Goal: Understand process/instructions: Learn how to perform a task or action

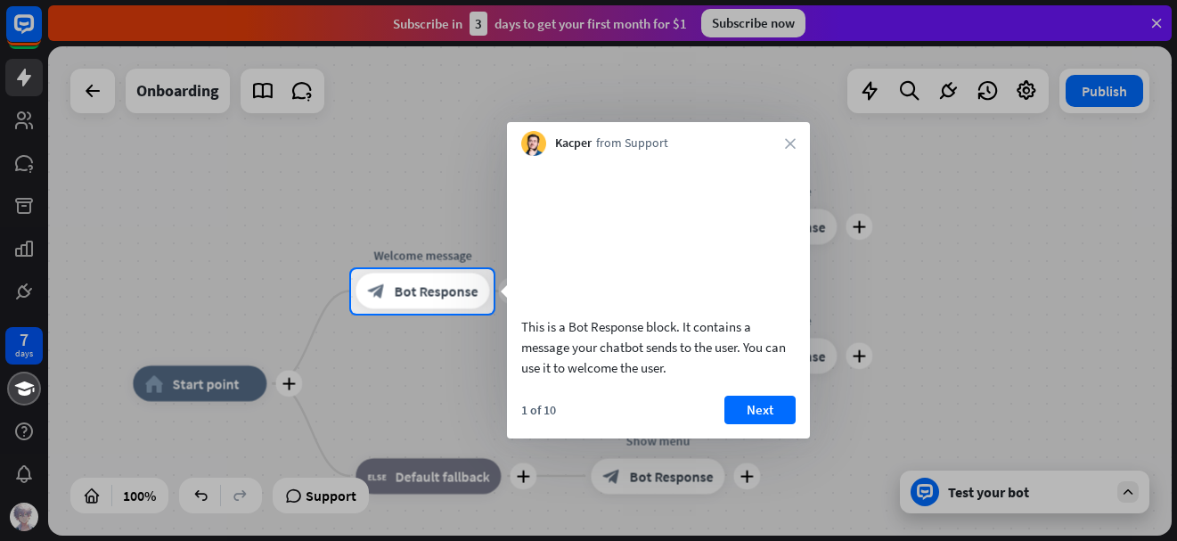
click at [1157, 23] on div at bounding box center [588, 134] width 1177 height 269
click at [770, 424] on button "Next" at bounding box center [759, 409] width 71 height 29
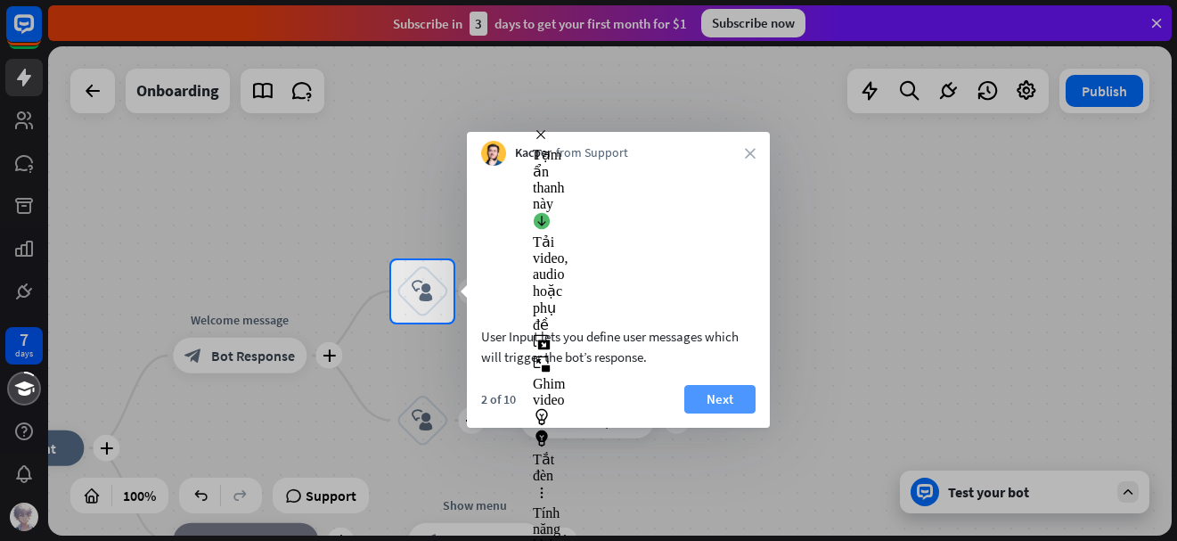
click at [730, 413] on button "Next" at bounding box center [719, 399] width 71 height 29
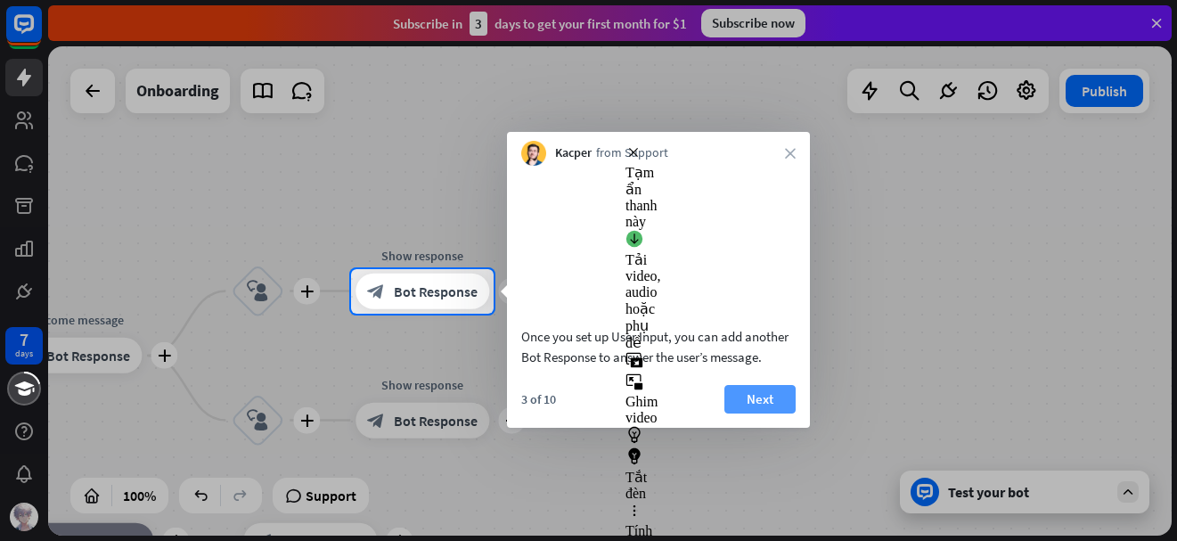
click at [767, 413] on button "Next" at bounding box center [759, 399] width 71 height 29
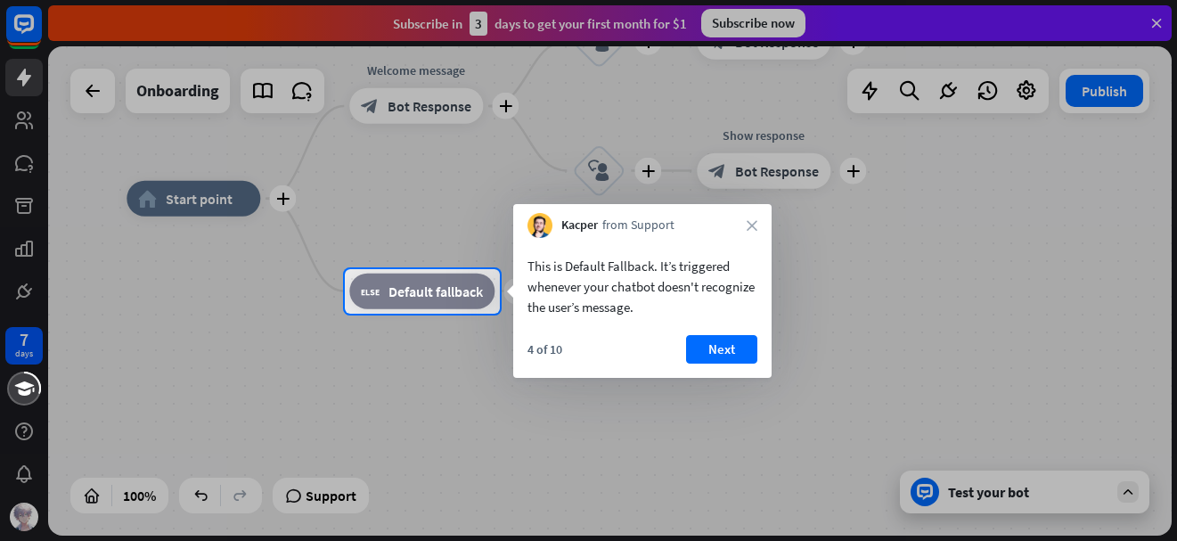
click at [741, 348] on button "Next" at bounding box center [721, 349] width 71 height 29
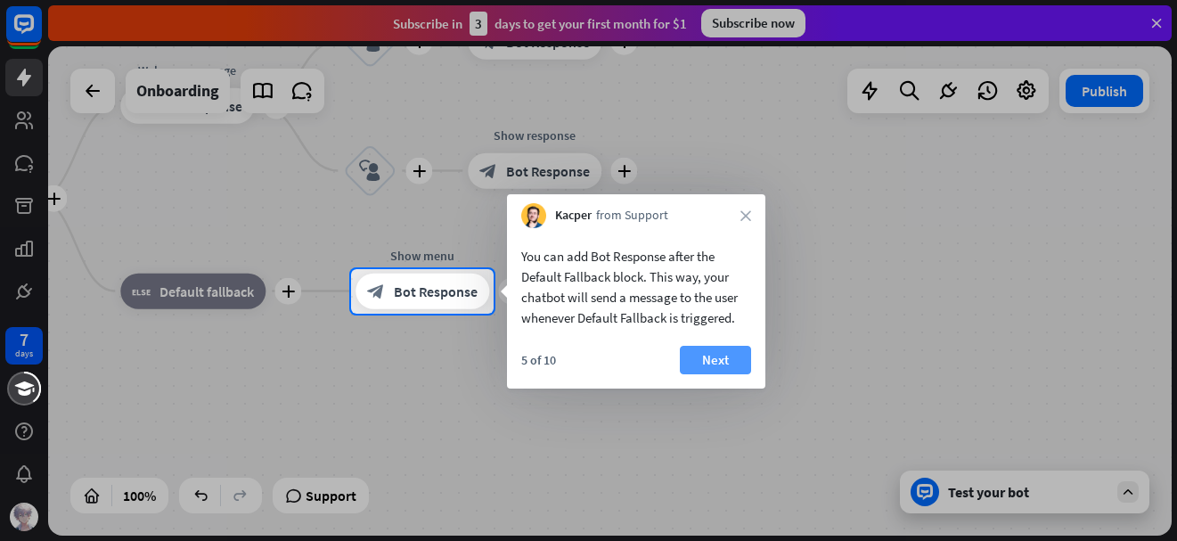
click at [744, 361] on button "Next" at bounding box center [715, 360] width 71 height 29
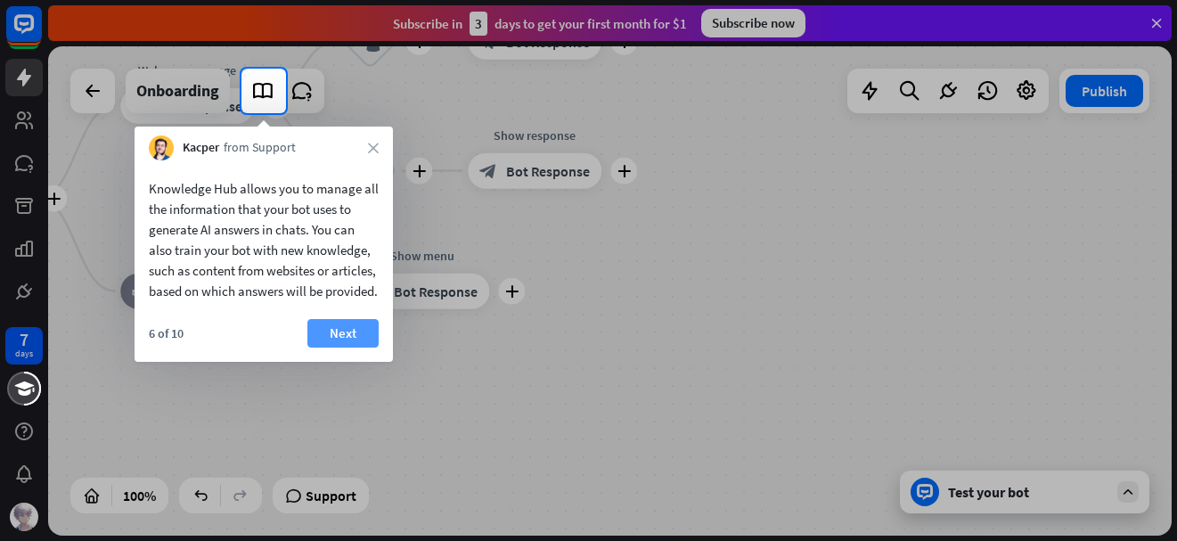
click at [350, 347] on button "Next" at bounding box center [342, 333] width 71 height 29
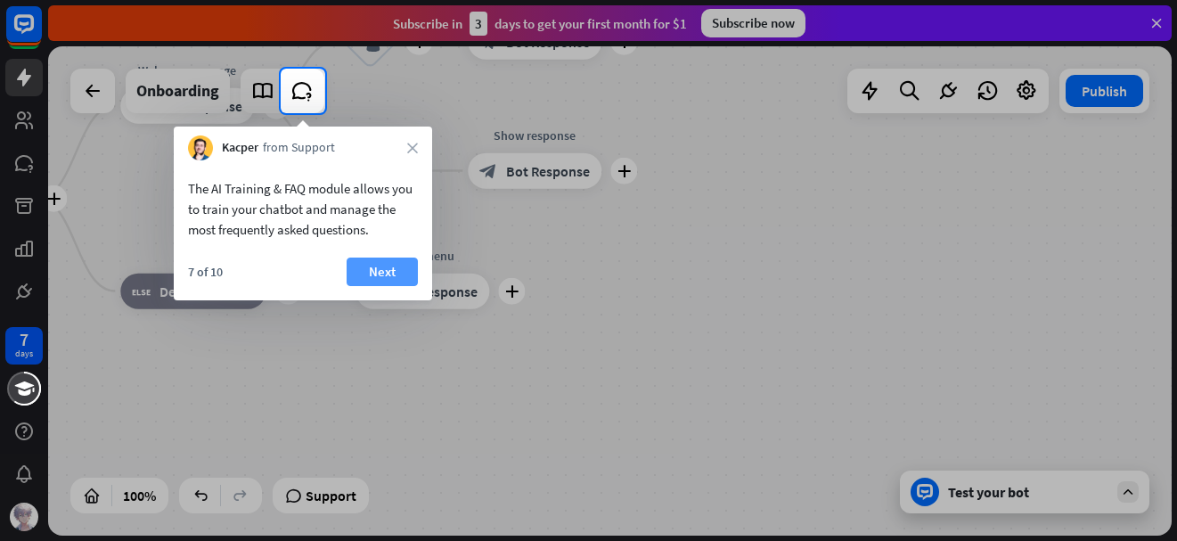
click at [397, 265] on button "Next" at bounding box center [381, 271] width 71 height 29
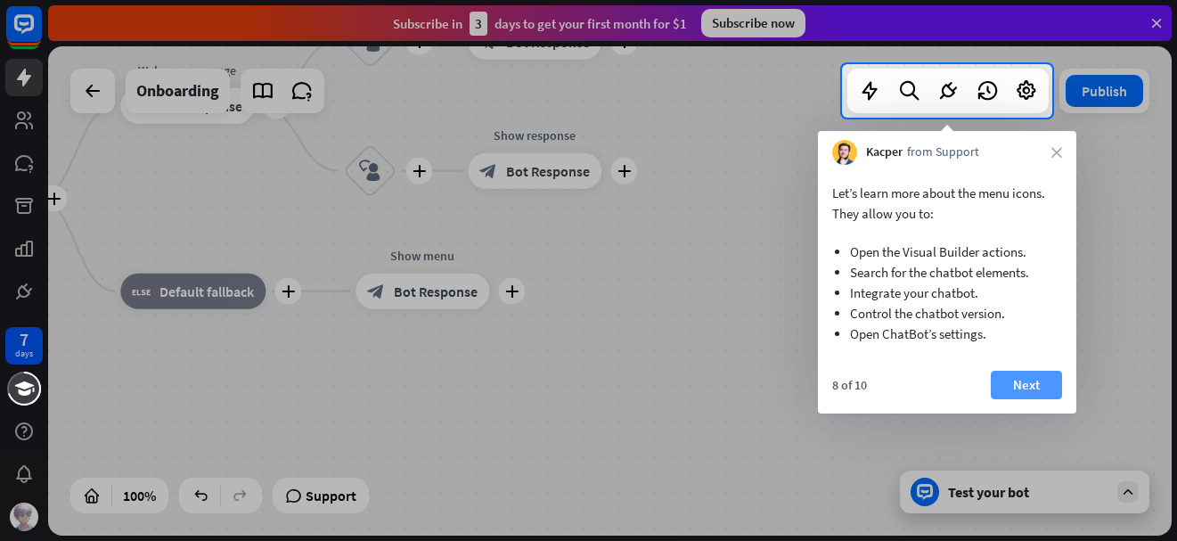
click at [1015, 393] on button "Next" at bounding box center [1025, 385] width 71 height 29
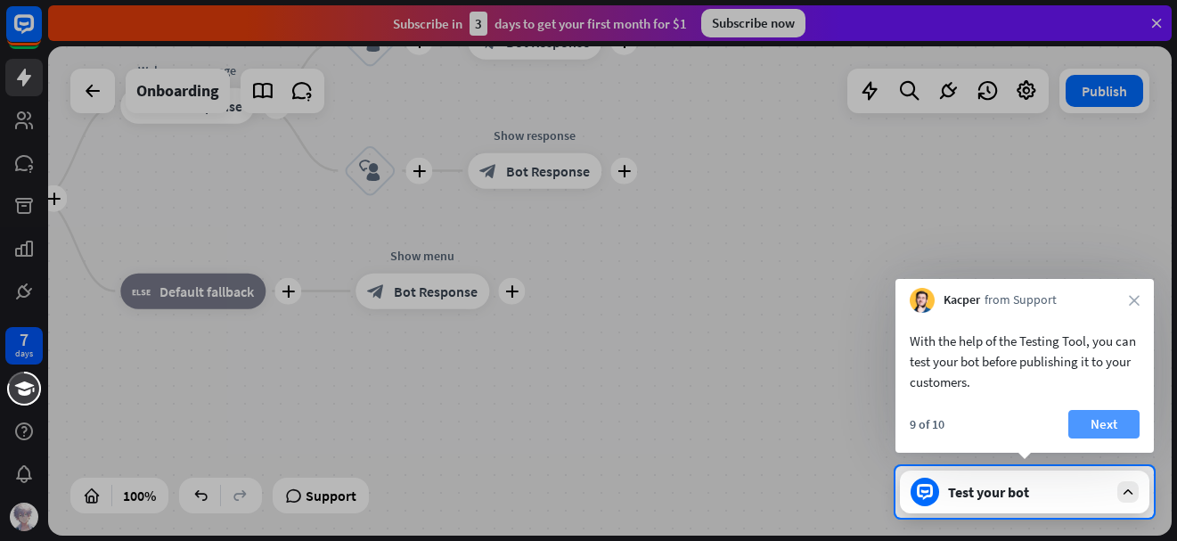
click at [1084, 425] on button "Next" at bounding box center [1103, 424] width 71 height 29
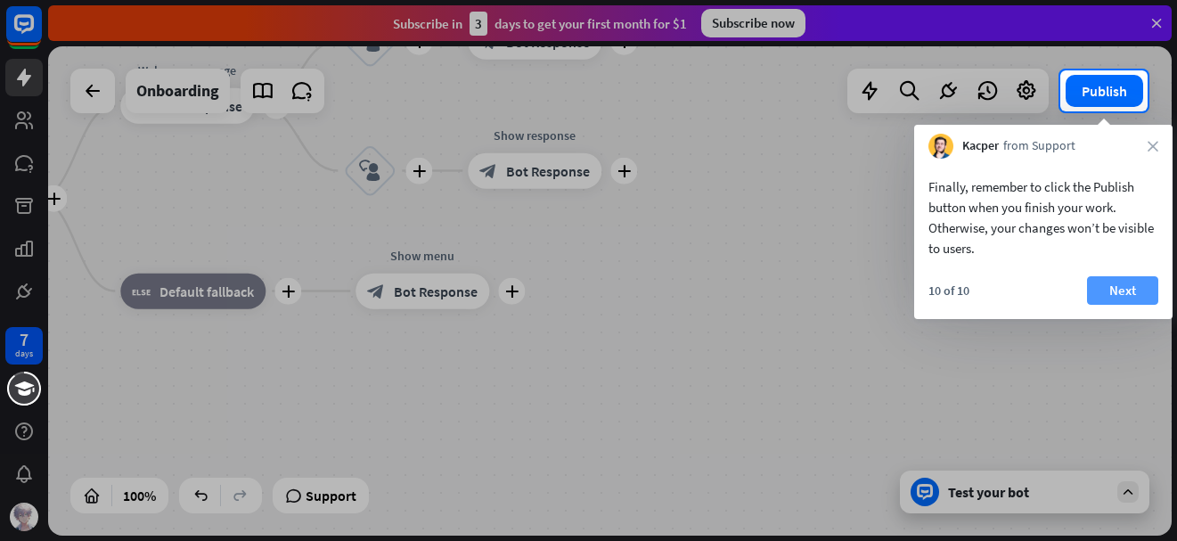
click at [1113, 298] on button "Next" at bounding box center [1122, 290] width 71 height 29
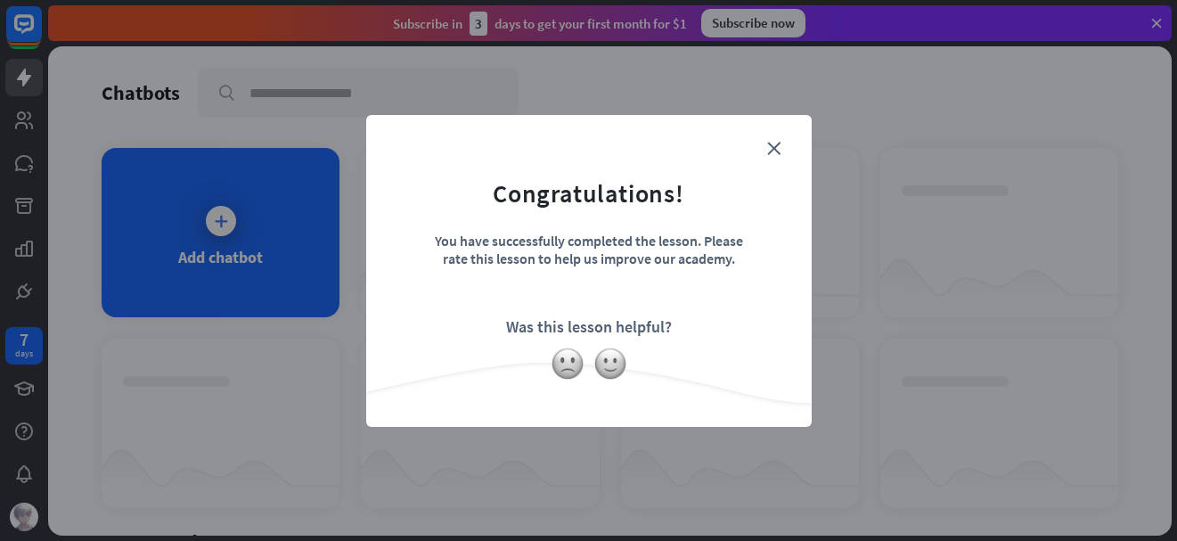
click at [489, 343] on form "Congratulations! You have successfully completed the lesson. Please rate this l…" at bounding box center [588, 243] width 401 height 213
click at [357, 284] on div "close Congratulations! You have successfully completed the lesson. Please rate …" at bounding box center [588, 270] width 1177 height 541
click at [769, 148] on icon "close" at bounding box center [773, 148] width 13 height 13
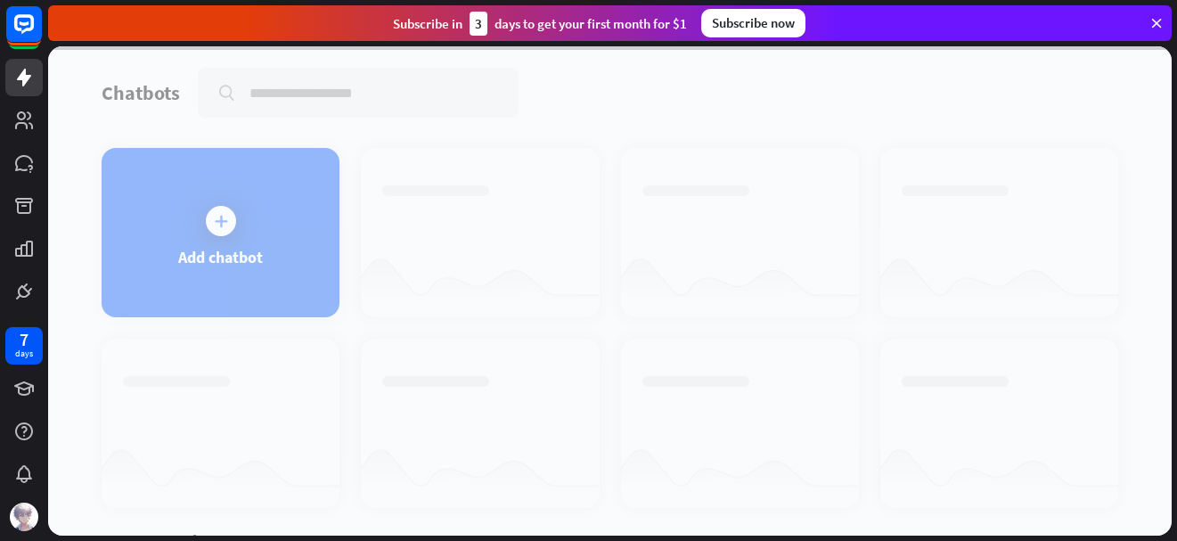
click at [190, 224] on div at bounding box center [609, 290] width 1123 height 489
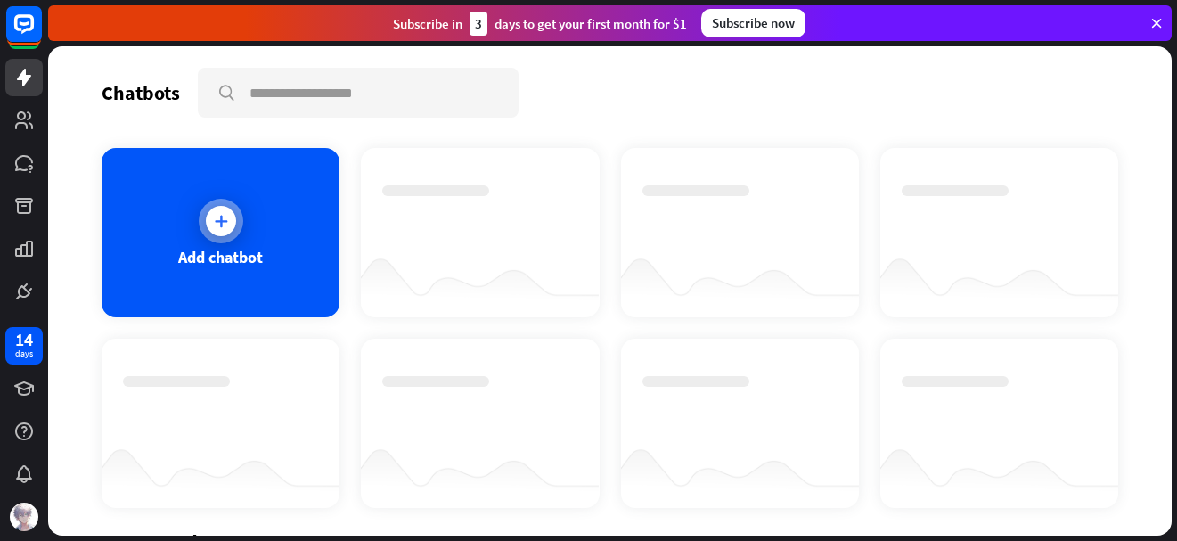
click at [219, 206] on div at bounding box center [221, 221] width 30 height 30
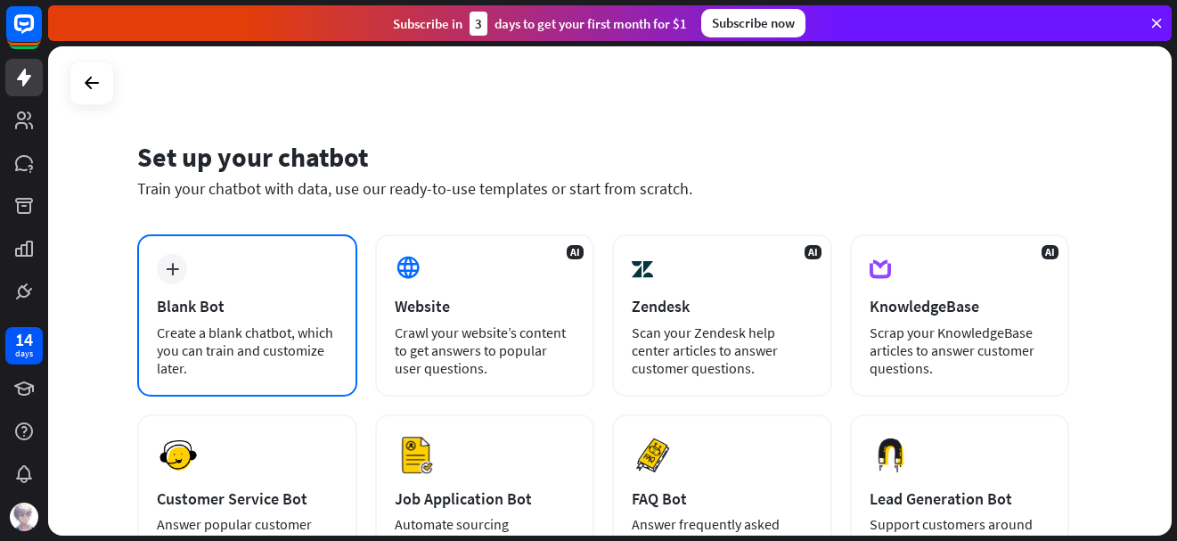
click at [244, 289] on div "plus Blank Bot Create a blank chatbot, which you can train and customize later." at bounding box center [247, 315] width 220 height 162
